Goal: Task Accomplishment & Management: Manage account settings

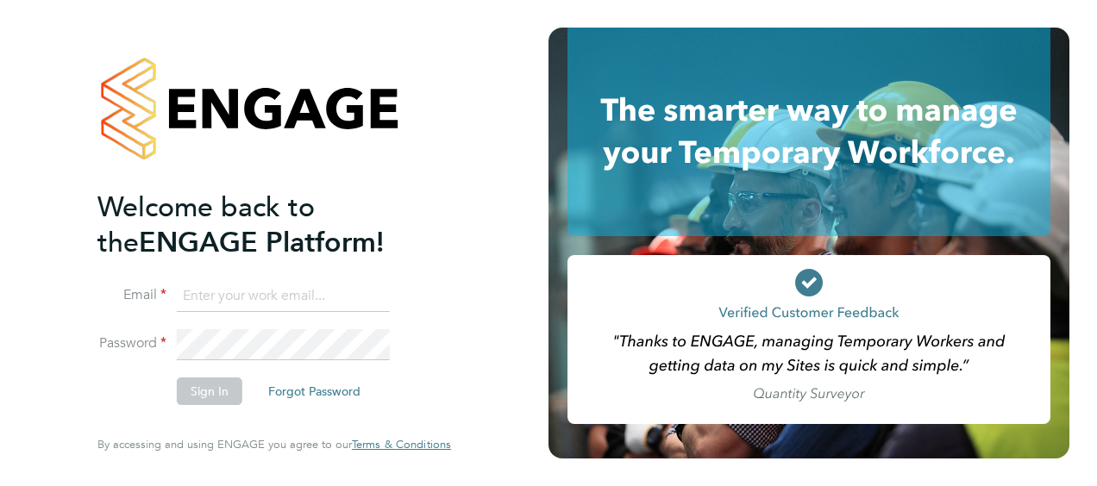
type input "james.ballantyne@vistry.co.uk"
click at [213, 387] on button "Sign In" at bounding box center [210, 392] width 66 height 28
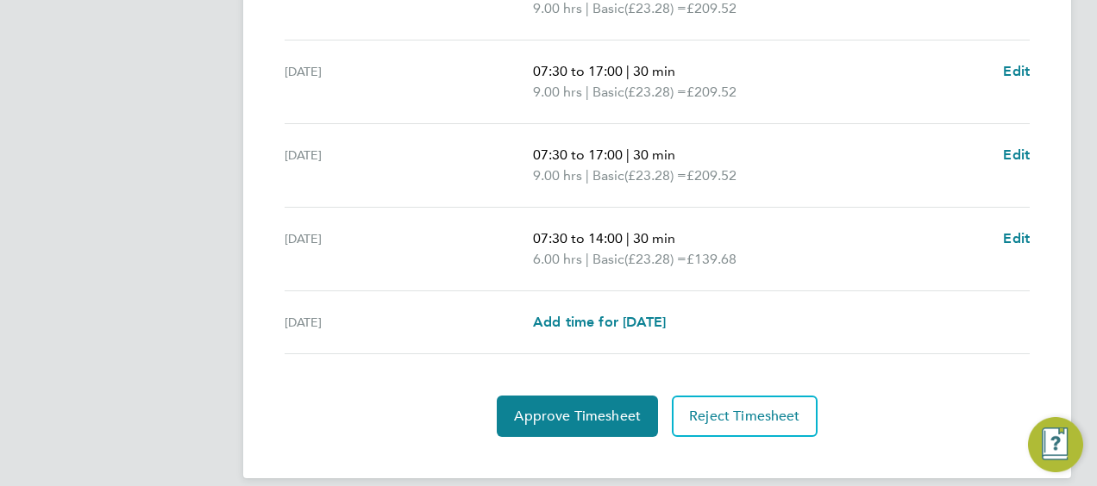
scroll to position [773, 0]
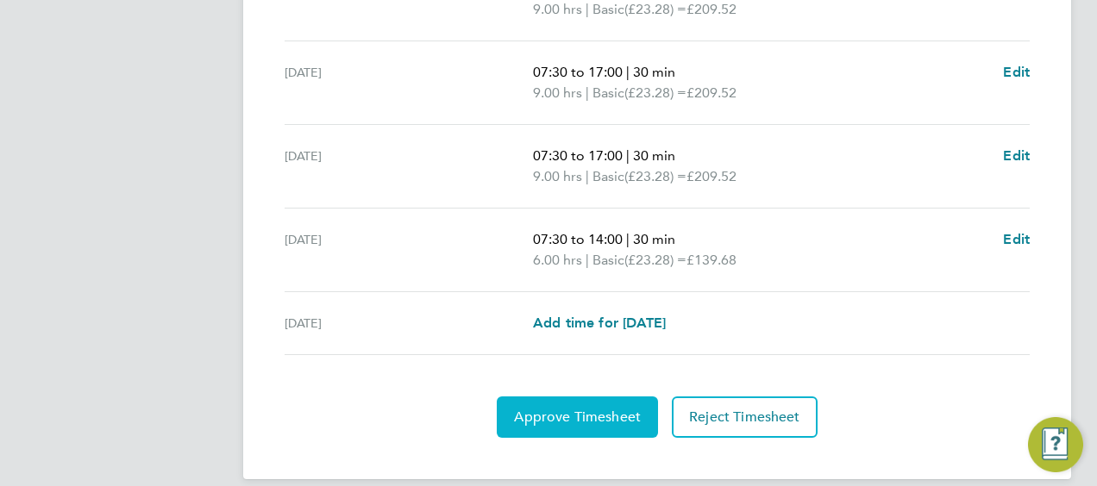
click at [560, 409] on span "Approve Timesheet" at bounding box center [577, 417] width 127 height 17
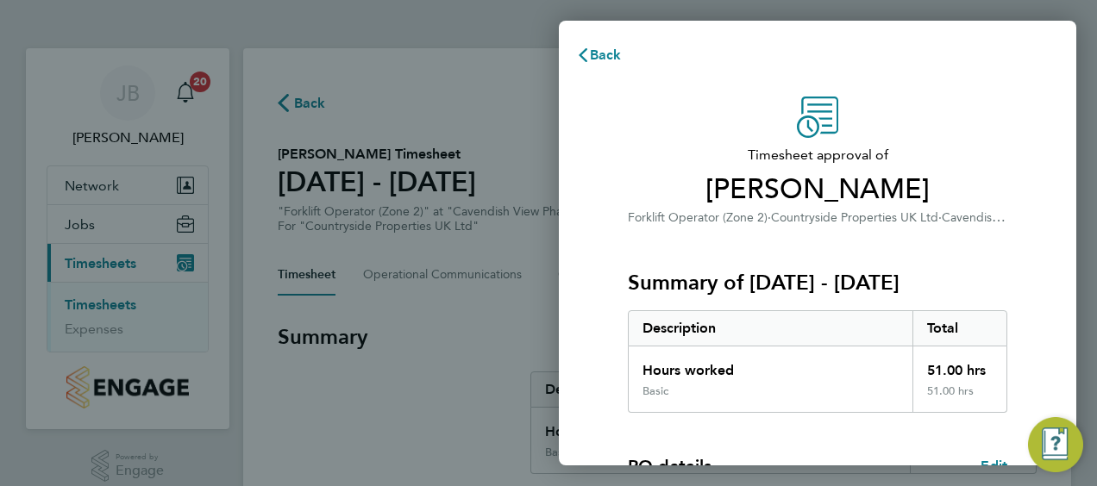
scroll to position [338, 0]
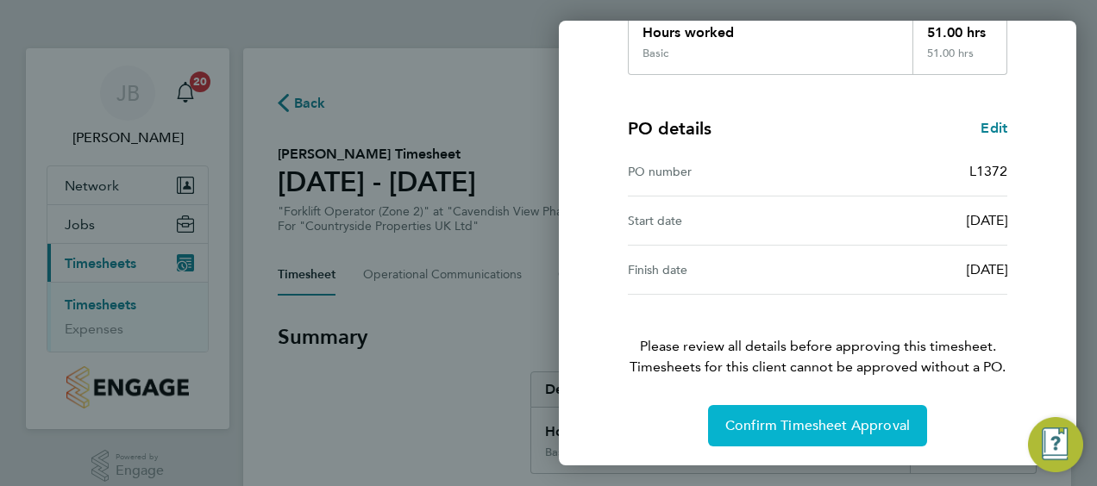
click at [798, 429] on span "Confirm Timesheet Approval" at bounding box center [817, 425] width 185 height 17
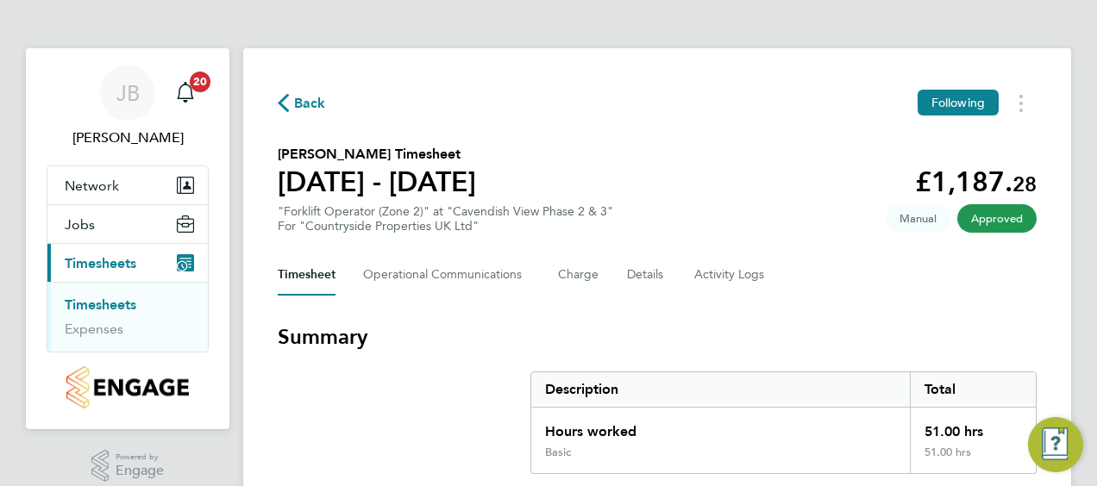
click at [90, 304] on link "Timesheets" at bounding box center [101, 305] width 72 height 16
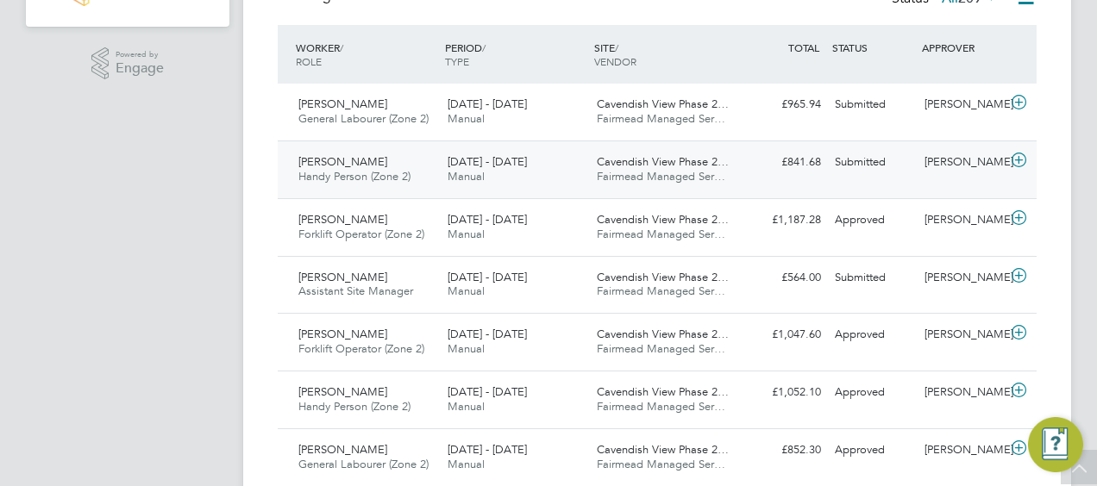
click at [486, 169] on div "22 - 28 Sep 2025 Manual" at bounding box center [515, 169] width 149 height 43
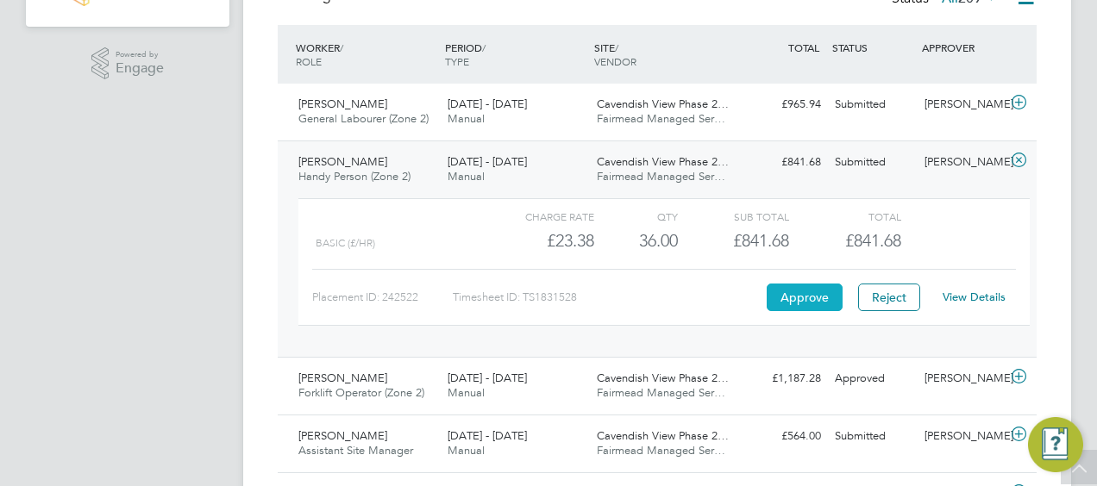
click at [802, 293] on button "Approve" at bounding box center [805, 298] width 76 height 28
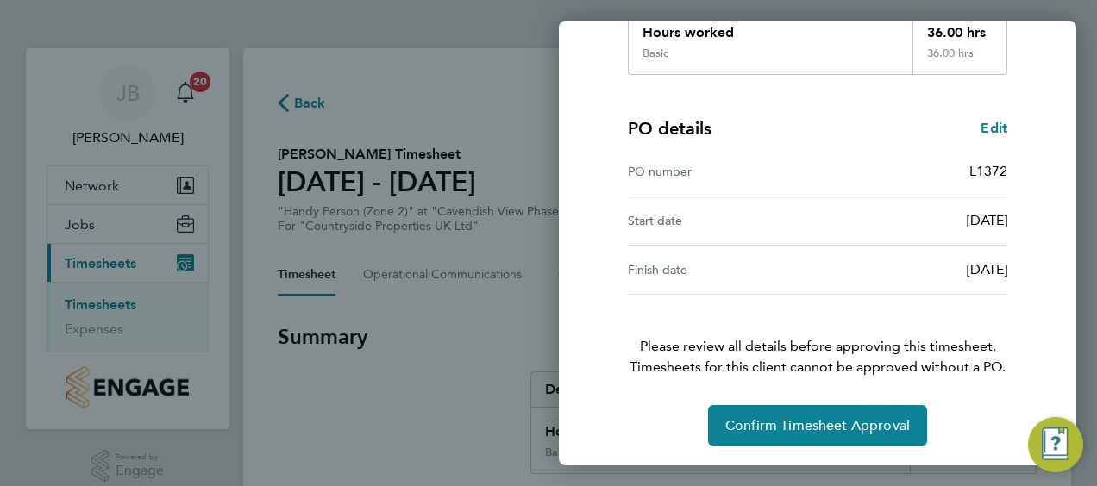
scroll to position [337, 0]
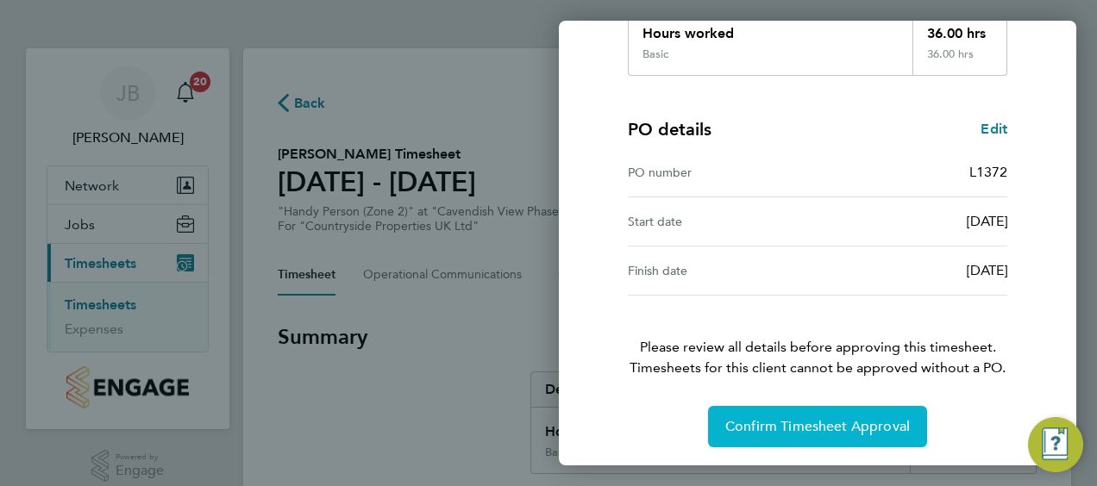
click at [808, 430] on span "Confirm Timesheet Approval" at bounding box center [817, 426] width 185 height 17
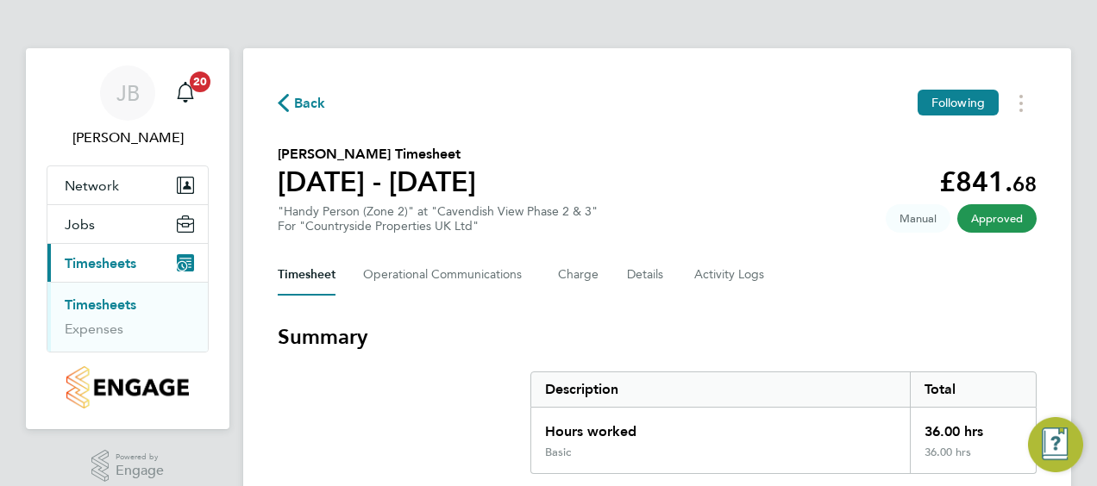
click at [104, 302] on link "Timesheets" at bounding box center [101, 305] width 72 height 16
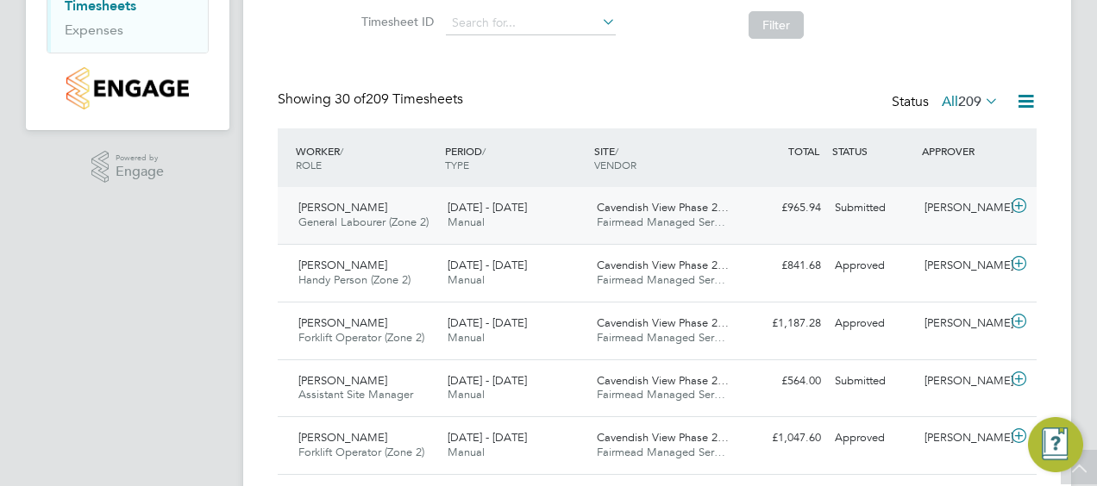
click at [618, 216] on span "Fairmead Managed Ser…" at bounding box center [661, 222] width 128 height 15
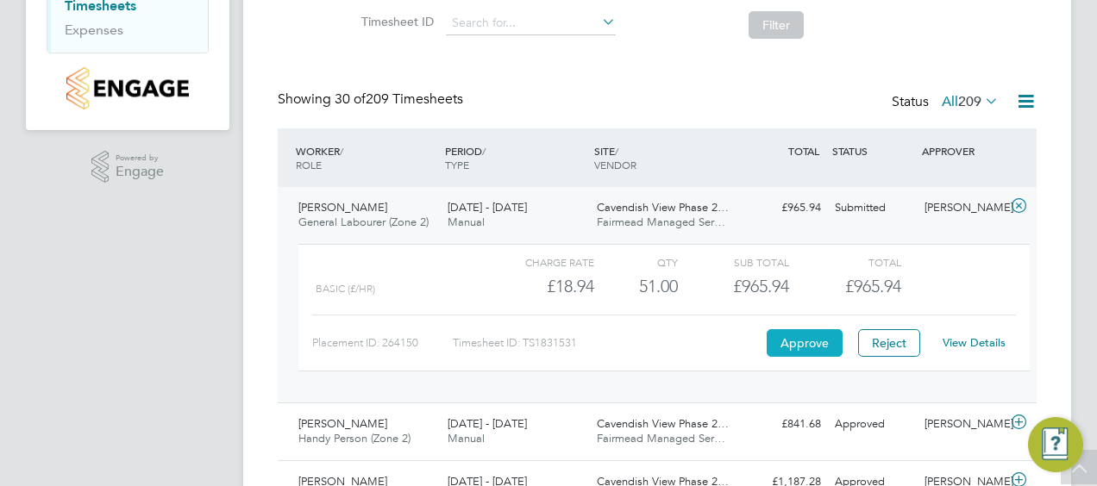
click at [798, 340] on button "Approve" at bounding box center [805, 343] width 76 height 28
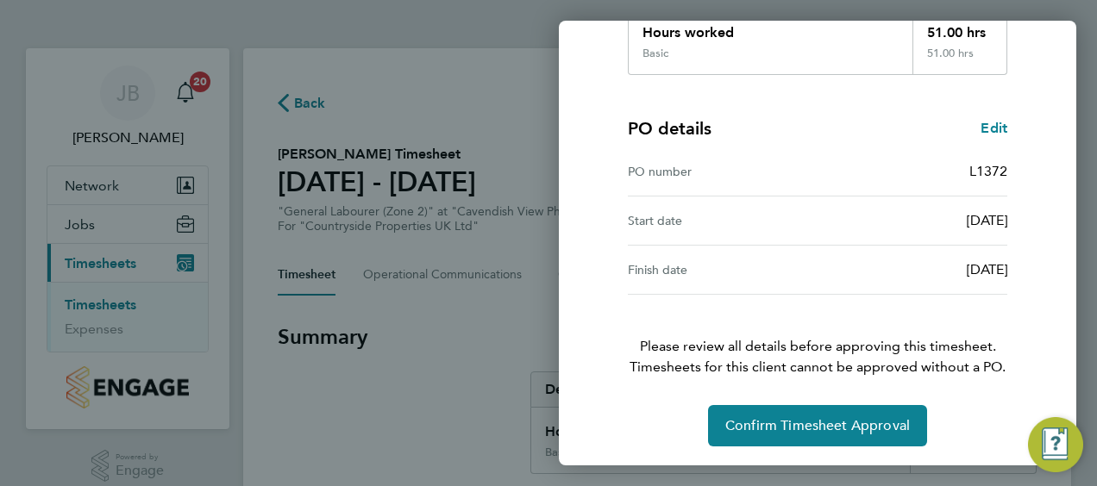
scroll to position [337, 0]
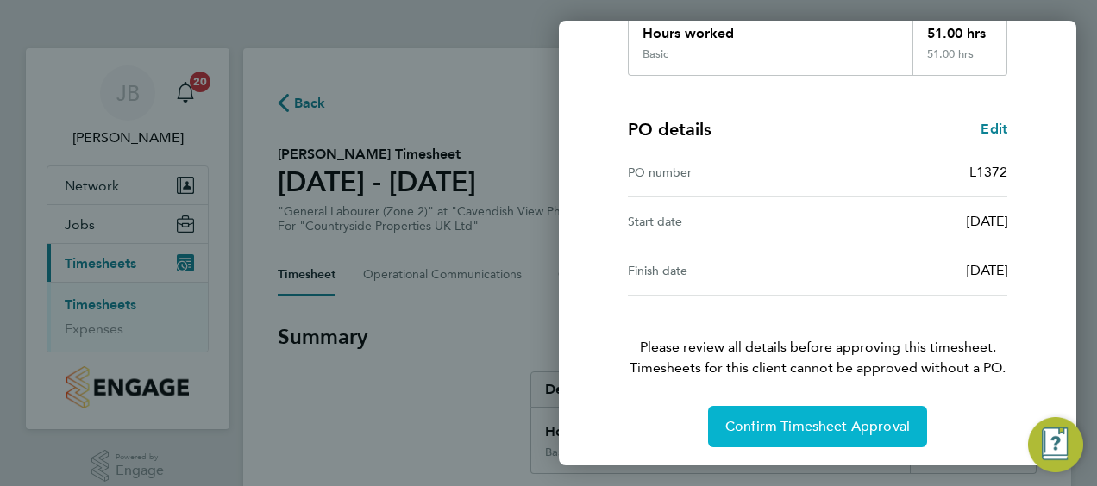
click at [803, 426] on span "Confirm Timesheet Approval" at bounding box center [817, 426] width 185 height 17
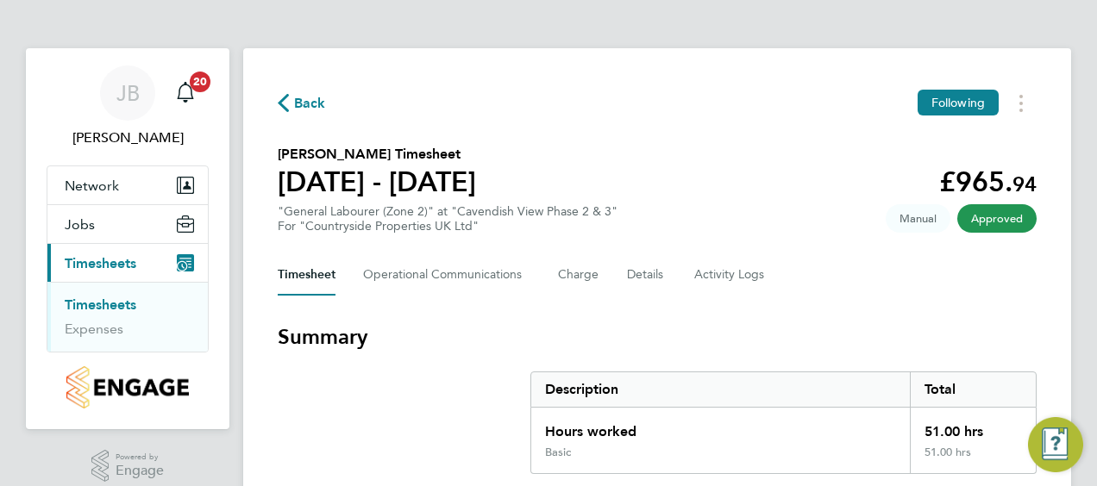
click at [106, 300] on link "Timesheets" at bounding box center [101, 305] width 72 height 16
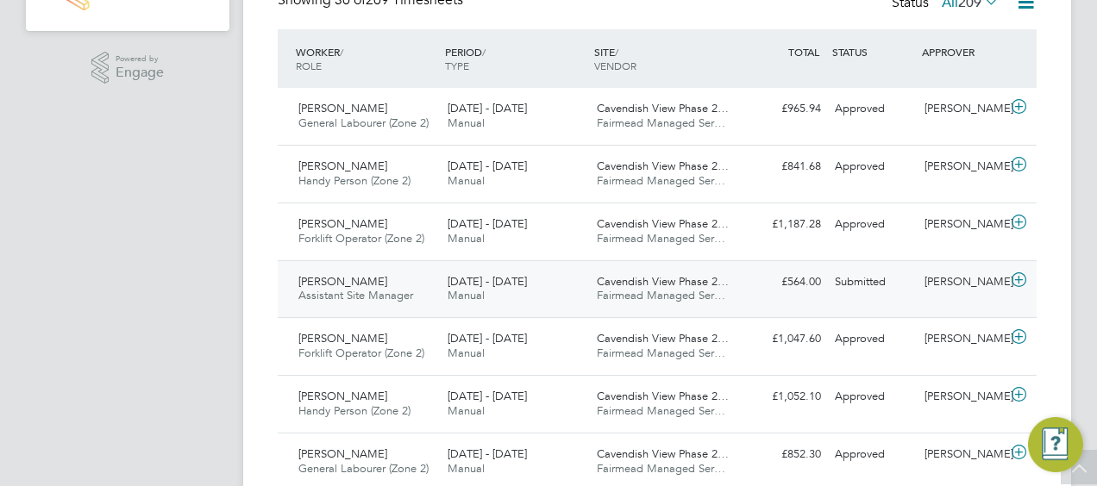
click at [641, 285] on span "Cavendish View Phase 2…" at bounding box center [663, 281] width 132 height 15
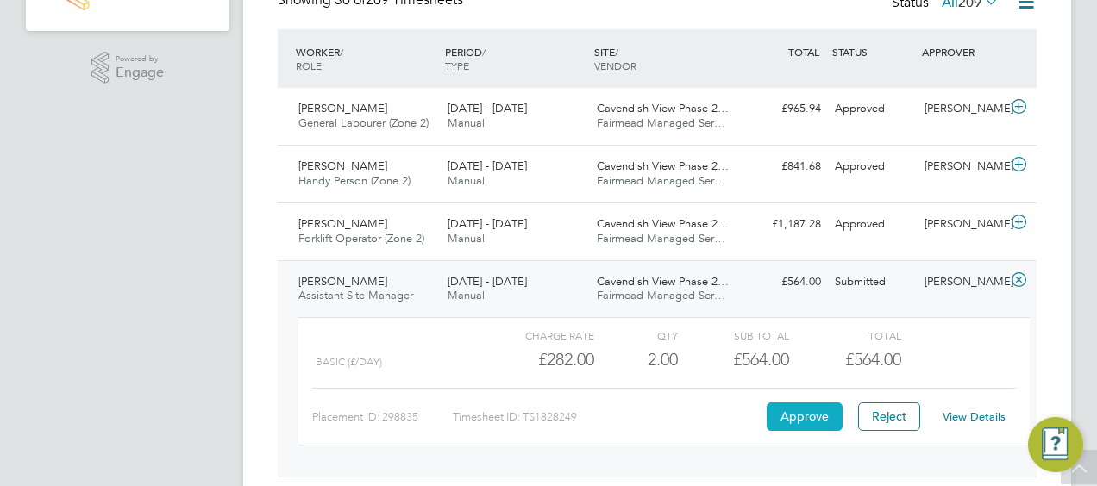
click at [805, 416] on button "Approve" at bounding box center [805, 417] width 76 height 28
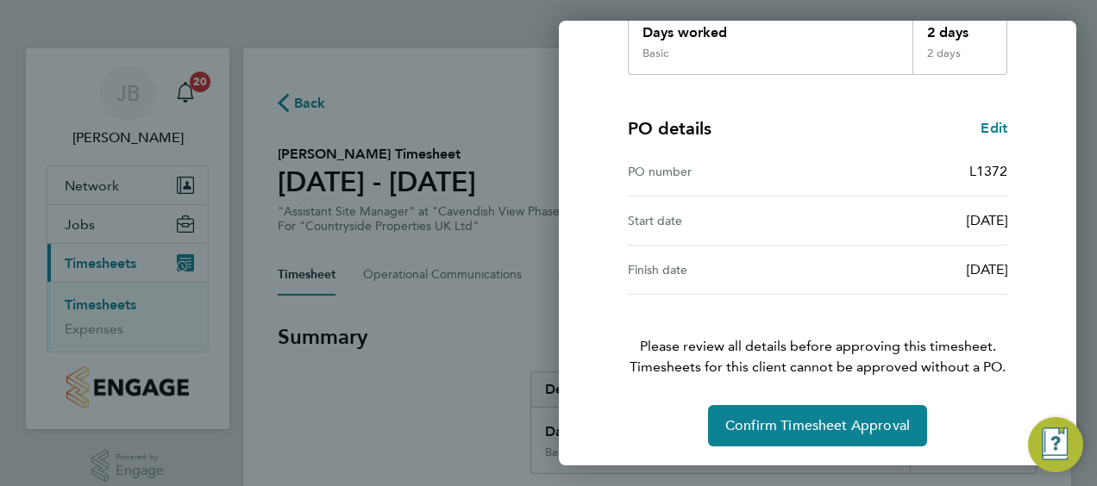
scroll to position [337, 0]
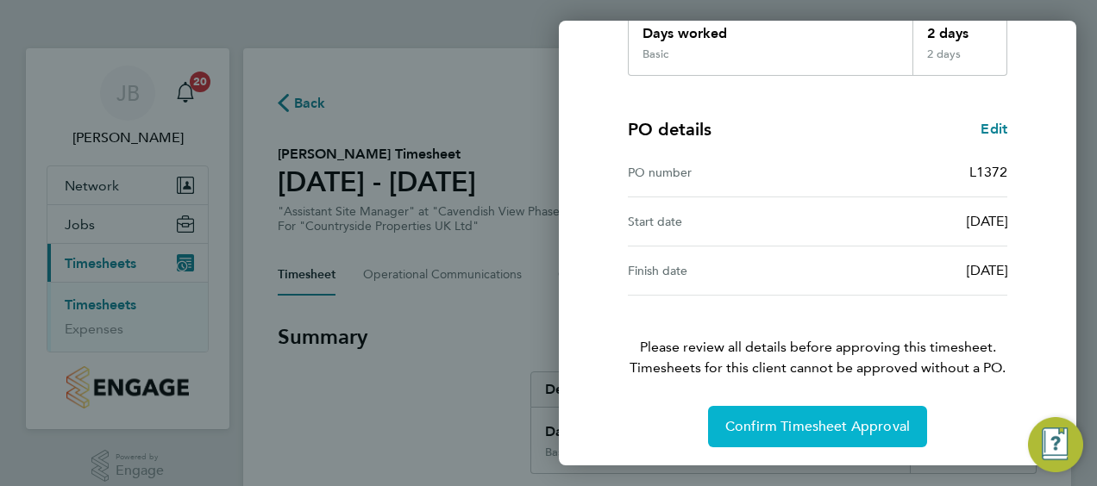
click at [811, 427] on span "Confirm Timesheet Approval" at bounding box center [817, 426] width 185 height 17
